Goal: Use online tool/utility: Utilize a website feature to perform a specific function

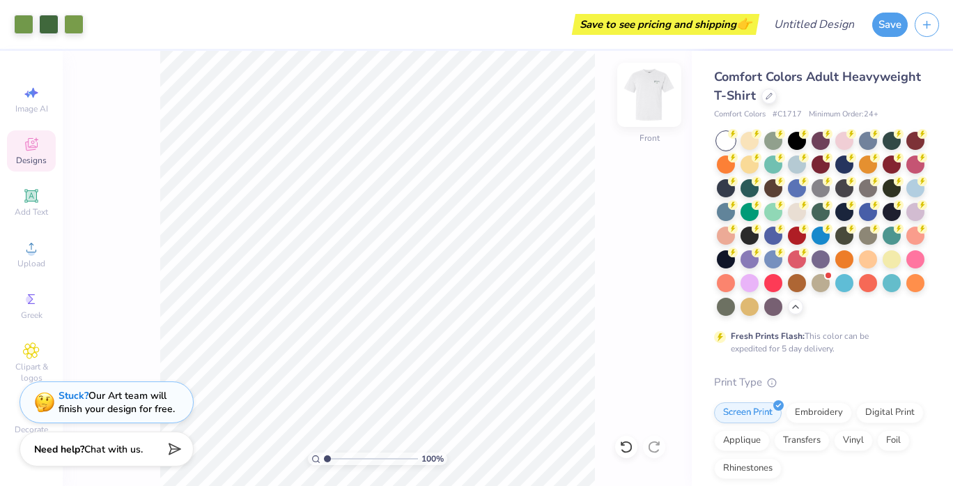
click at [644, 103] on img at bounding box center [649, 95] width 56 height 56
click at [658, 91] on img at bounding box center [649, 95] width 56 height 56
click at [640, 100] on img at bounding box center [649, 95] width 56 height 56
click at [645, 100] on img at bounding box center [649, 95] width 56 height 56
click at [645, 98] on img at bounding box center [649, 95] width 56 height 56
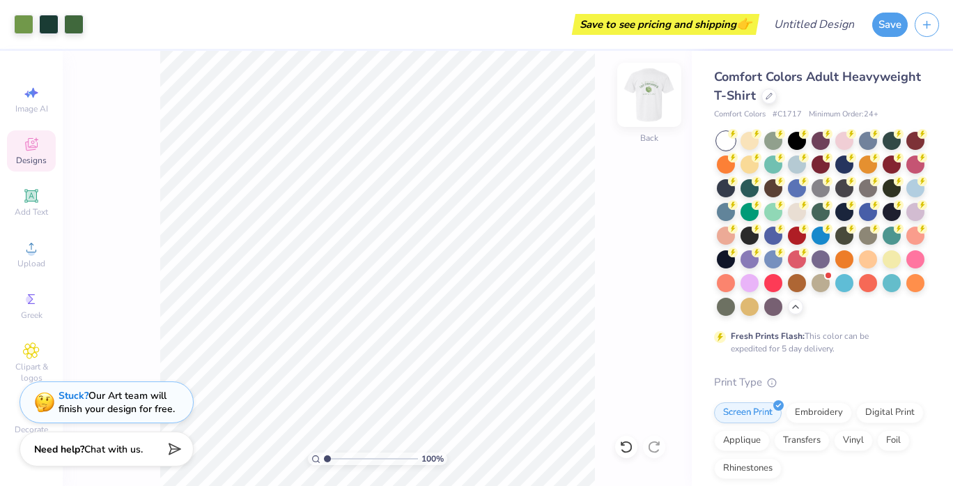
click at [656, 116] on img at bounding box center [649, 95] width 56 height 56
click at [633, 101] on img at bounding box center [649, 95] width 56 height 56
click at [643, 105] on img at bounding box center [649, 95] width 56 height 56
click at [646, 96] on img at bounding box center [649, 95] width 56 height 56
type input "17.19"
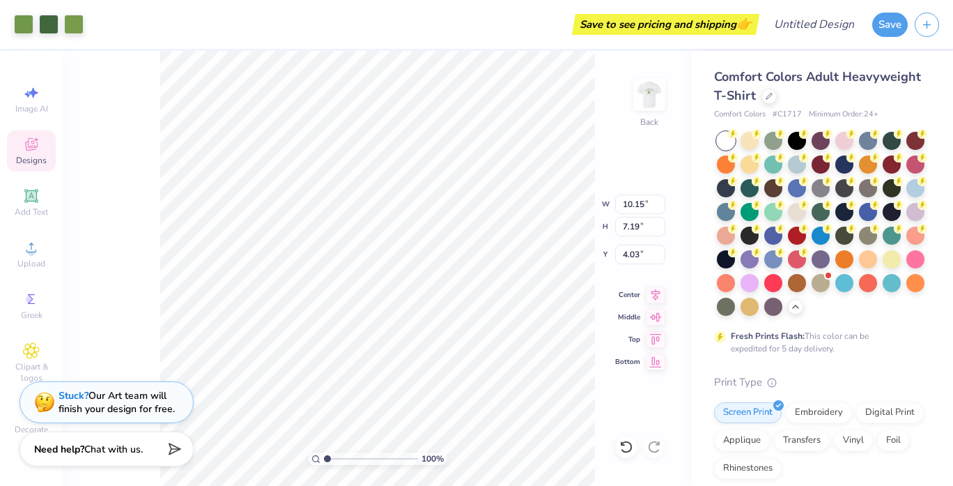
type input "1.99"
type input "1.41"
type input "3.26"
type input "3.28"
type input "2.33"
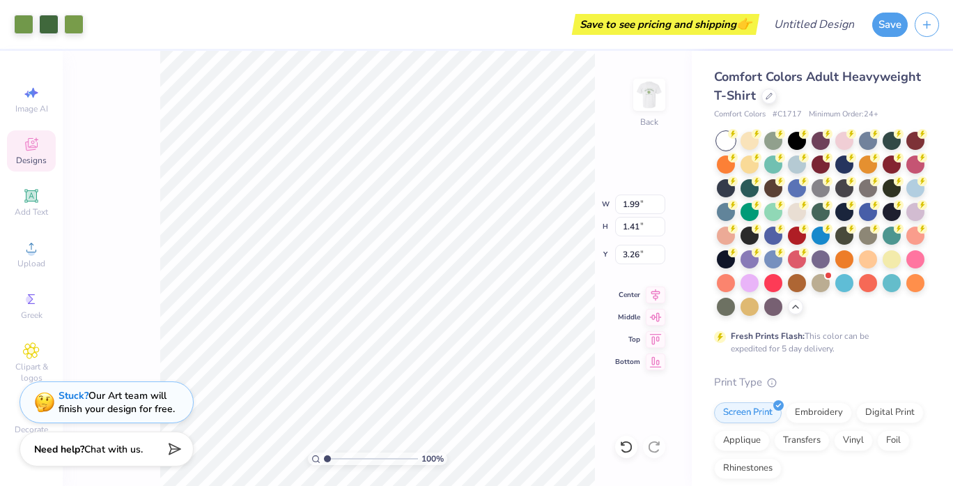
type input "2.34"
type input "3.00"
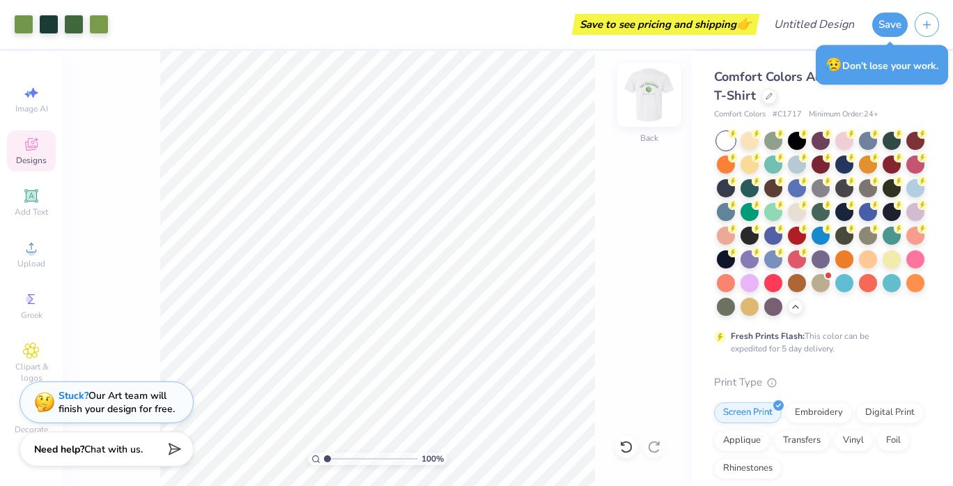
click at [653, 95] on img at bounding box center [649, 95] width 56 height 56
click at [653, 96] on img at bounding box center [649, 95] width 28 height 28
click at [646, 101] on img at bounding box center [649, 95] width 56 height 56
click at [646, 101] on img at bounding box center [649, 95] width 28 height 28
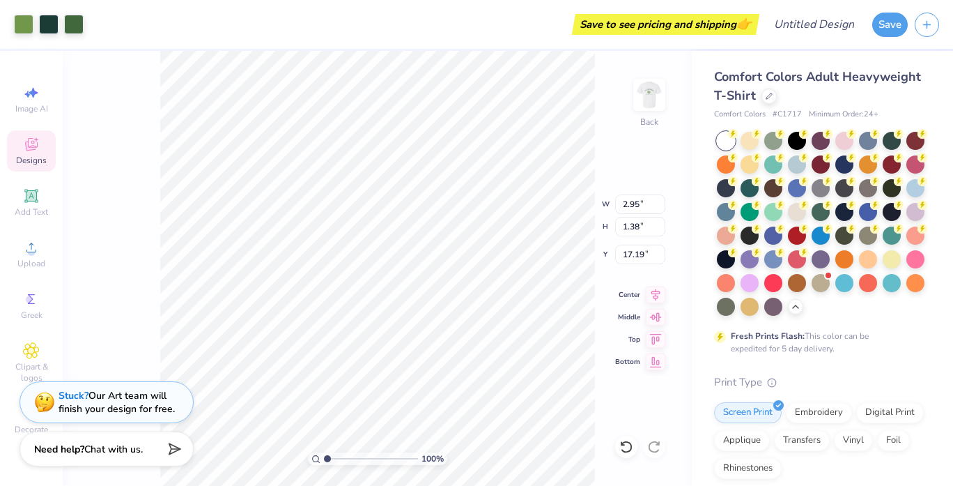
type input "3.00"
click at [653, 104] on img at bounding box center [649, 95] width 56 height 56
click at [653, 104] on img at bounding box center [649, 95] width 28 height 28
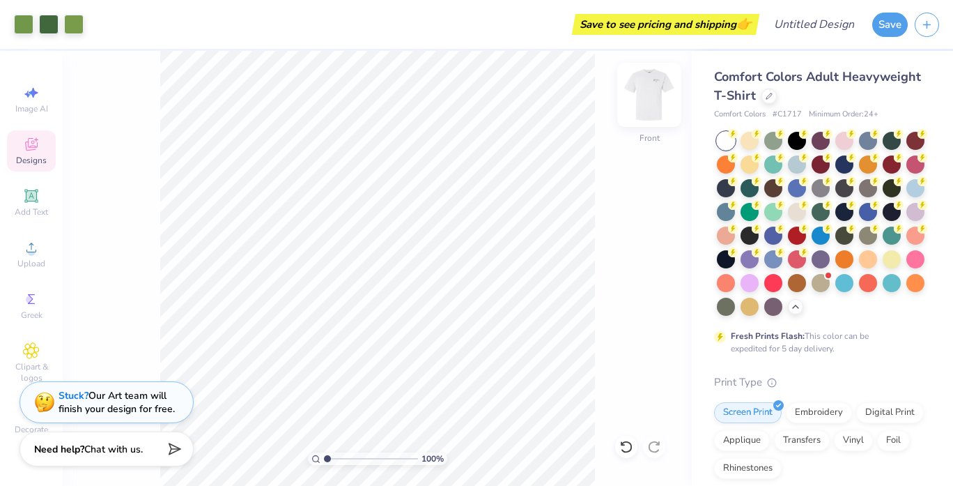
click at [637, 99] on img at bounding box center [649, 95] width 56 height 56
click at [633, 105] on img at bounding box center [649, 95] width 56 height 56
click at [645, 111] on img at bounding box center [649, 95] width 56 height 56
click at [642, 107] on img at bounding box center [649, 95] width 56 height 56
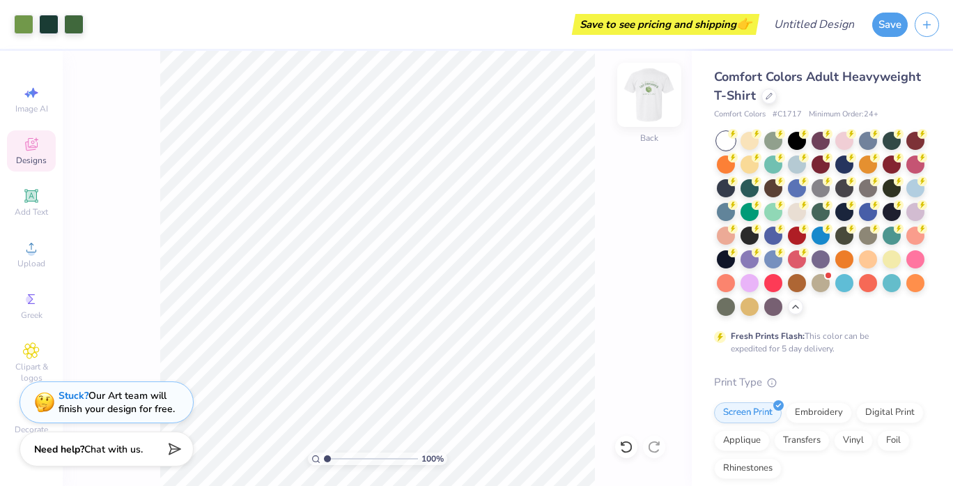
click at [642, 107] on img at bounding box center [649, 95] width 56 height 56
